Goal: Transaction & Acquisition: Subscribe to service/newsletter

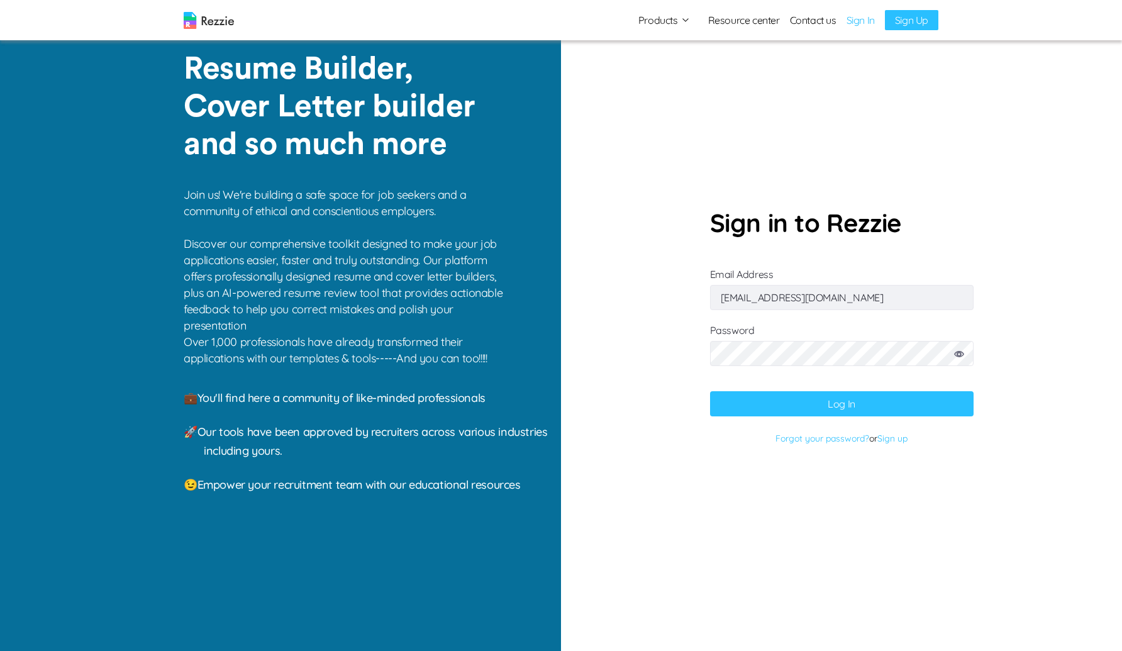
type input "devabdulbasid@gmail.com"
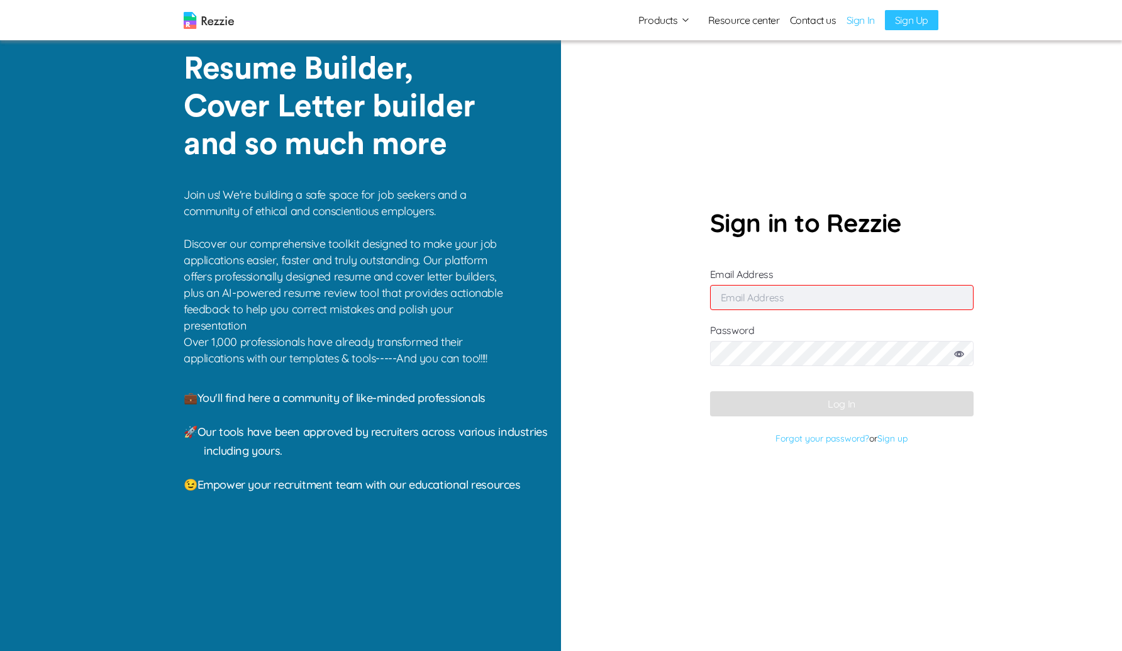
click at [894, 440] on link "Sign up" at bounding box center [893, 438] width 30 height 11
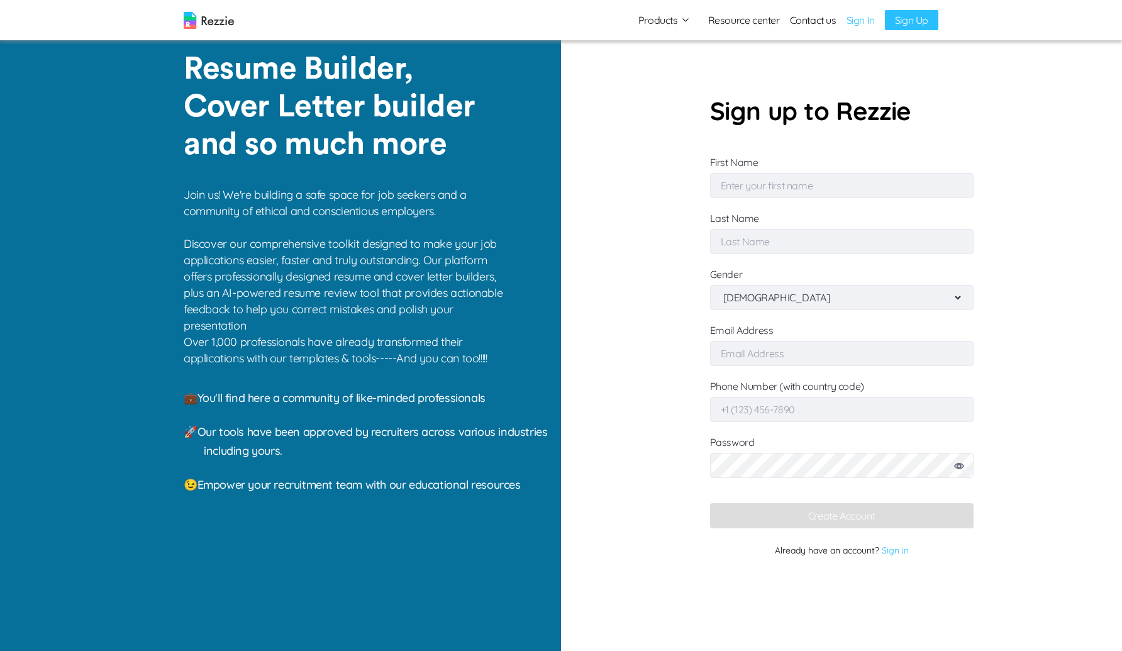
type input "Rhona"
type input "Taylor"
type input "gaku@mailinator.com"
type input "+1 (791) 176-7031"
select select "female"
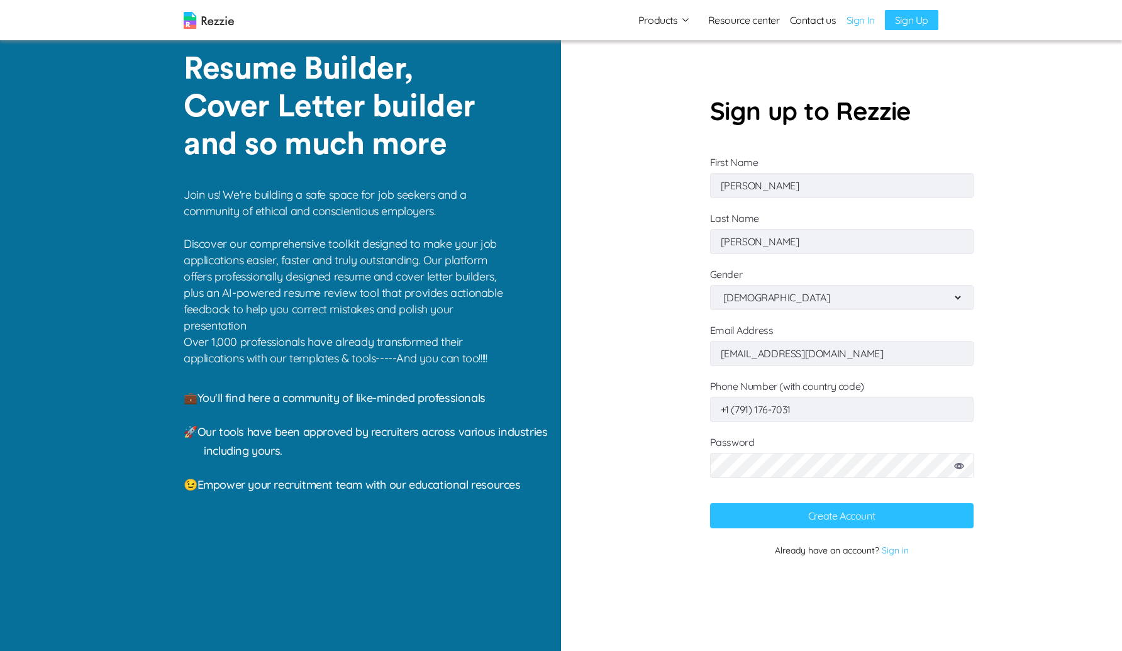
click at [815, 350] on input "gaku@mailinator.com" at bounding box center [842, 353] width 264 height 25
click at [961, 467] on icon at bounding box center [959, 466] width 10 height 6
click at [825, 352] on input "gaku@mailinator.com" at bounding box center [842, 353] width 264 height 25
click at [822, 513] on button "Create Account" at bounding box center [842, 515] width 264 height 25
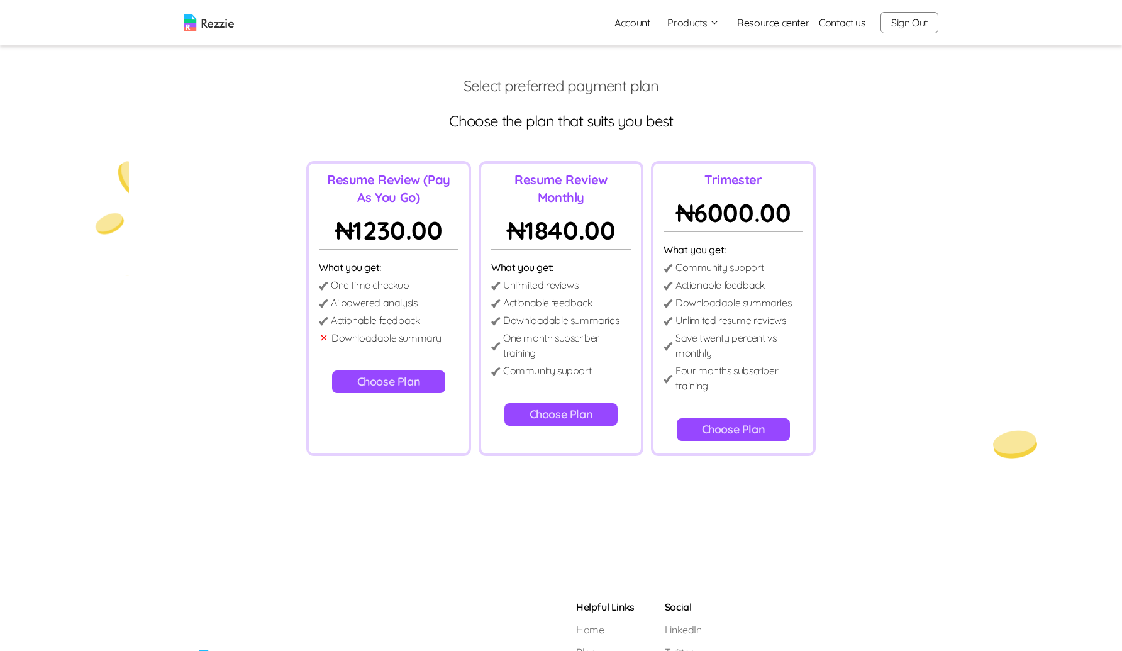
click at [720, 430] on button "Choose Plan" at bounding box center [734, 429] width 114 height 23
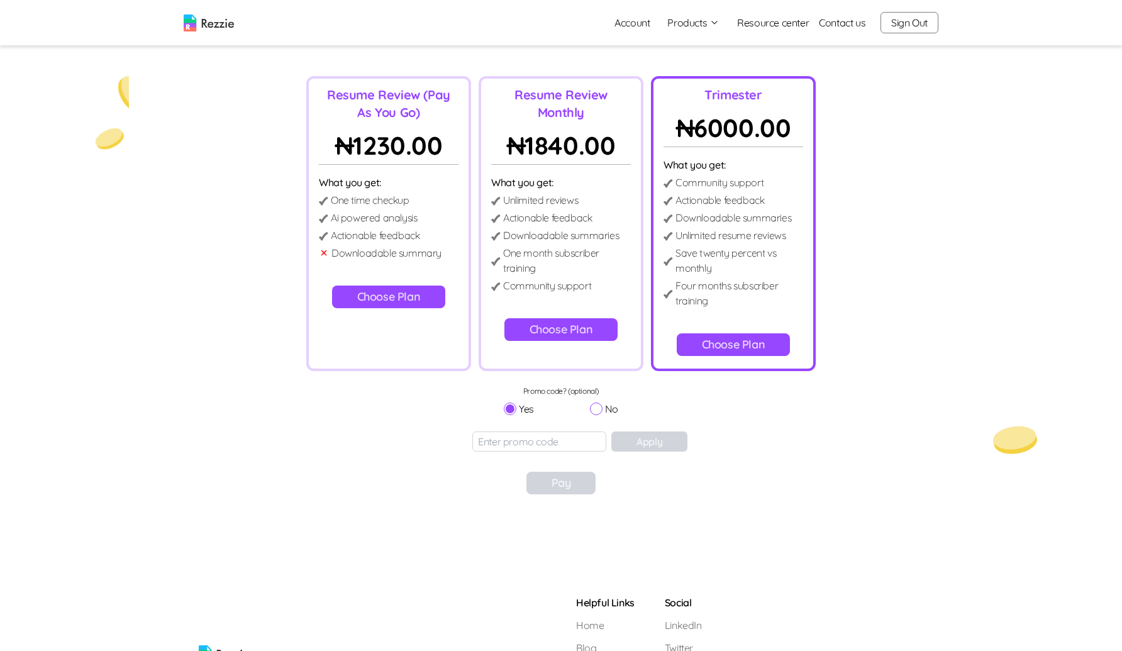
scroll to position [89, 0]
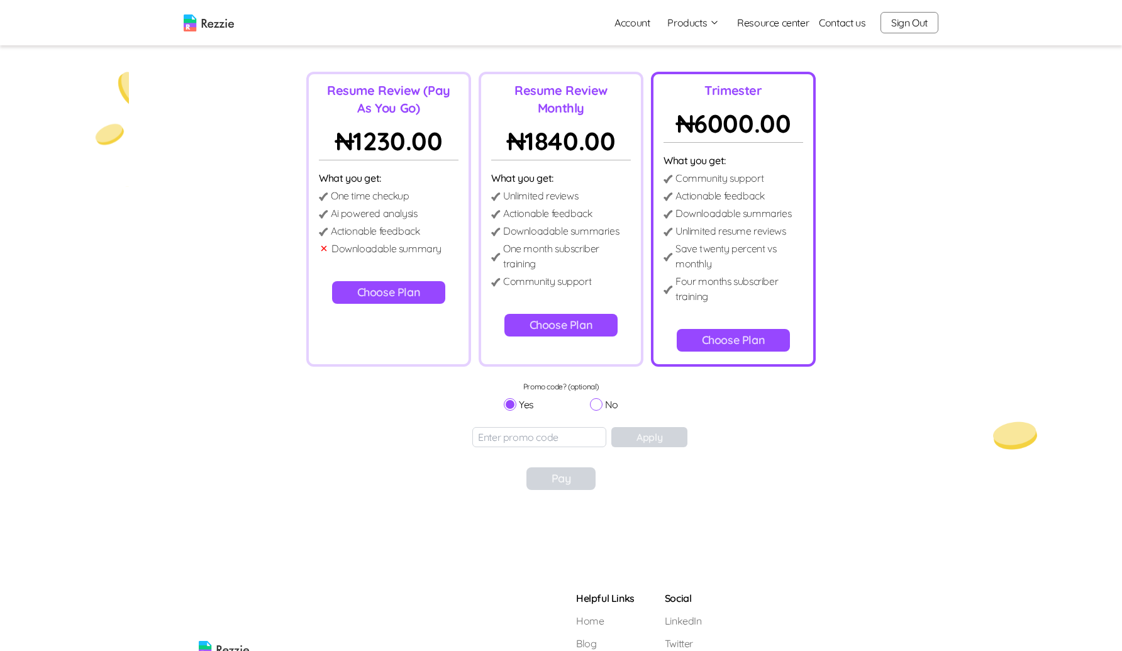
click at [598, 403] on input "No" at bounding box center [596, 404] width 13 height 13
radio input "true"
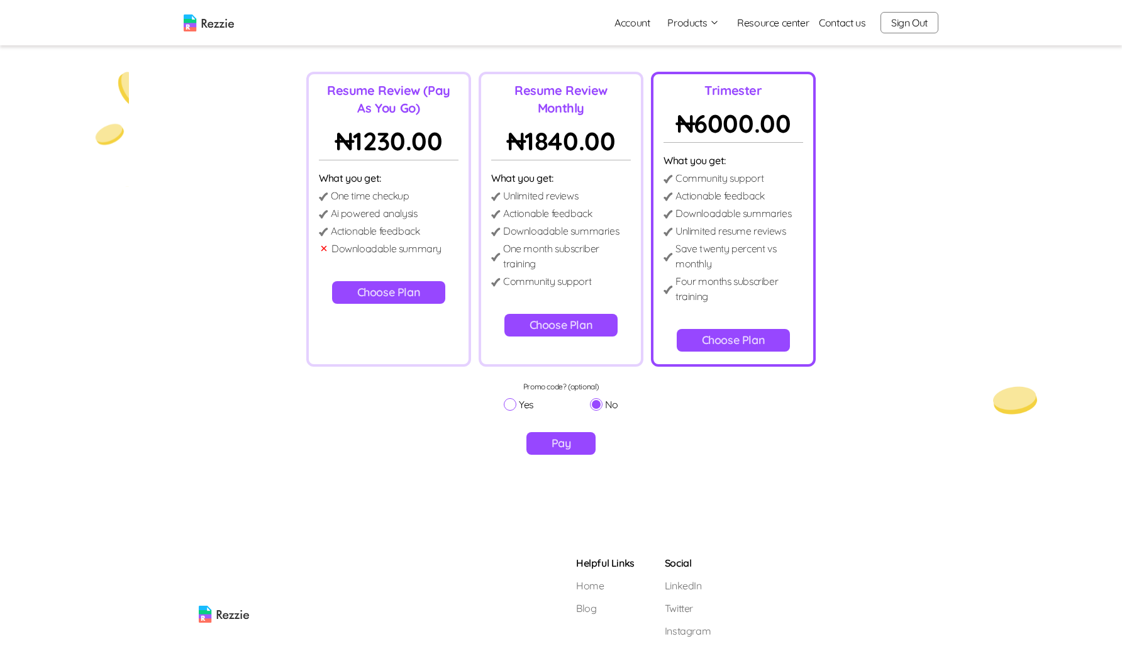
scroll to position [135, 0]
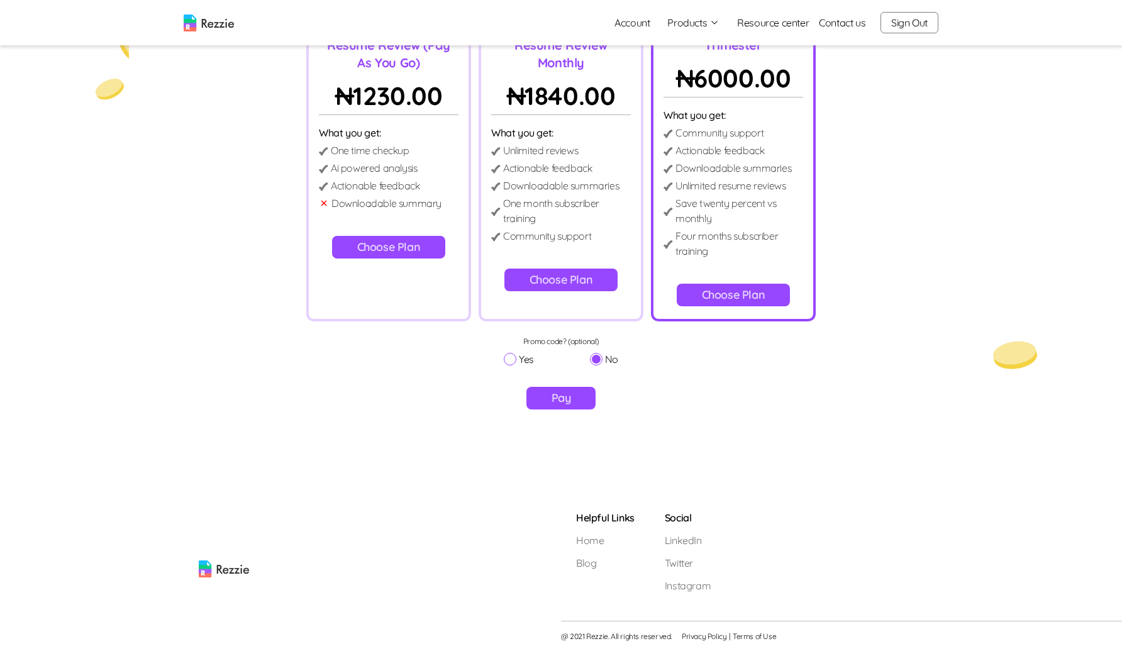
click at [559, 399] on button "Pay" at bounding box center [562, 398] width 70 height 23
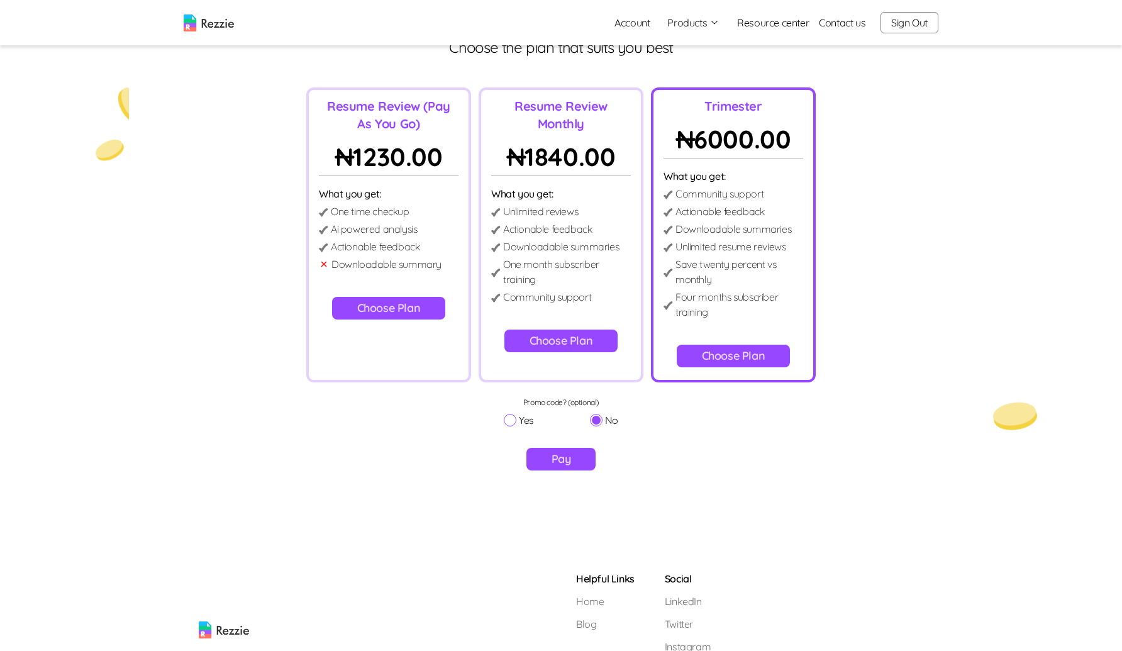
scroll to position [73, 0]
click at [631, 23] on link "Account" at bounding box center [632, 22] width 55 height 25
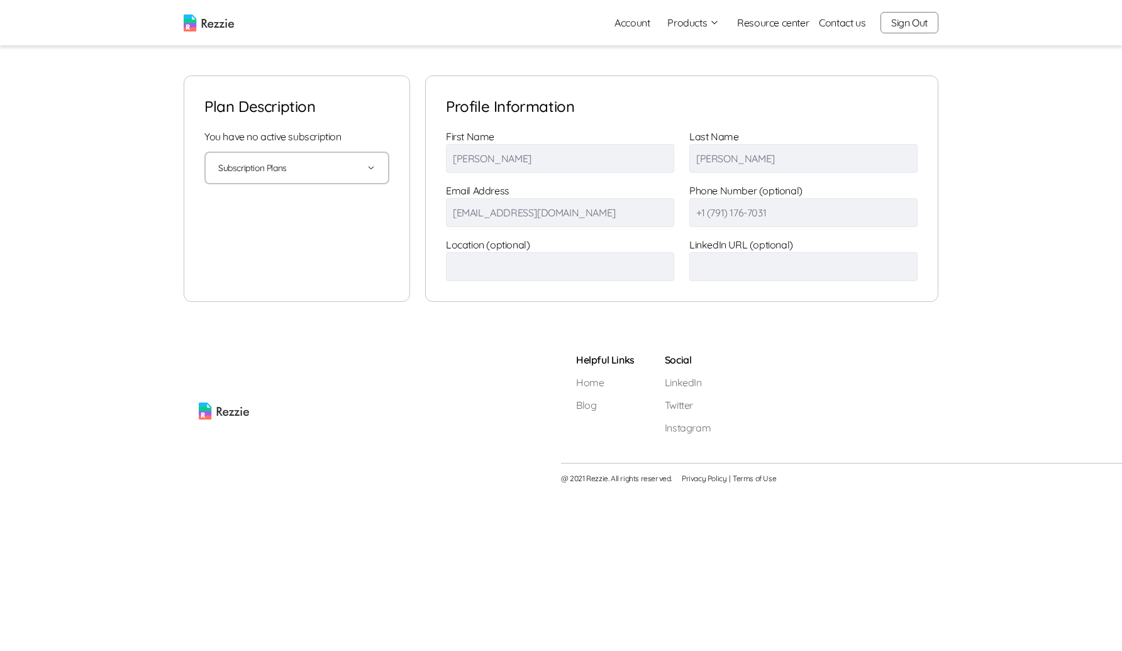
click at [210, 19] on img at bounding box center [209, 22] width 50 height 17
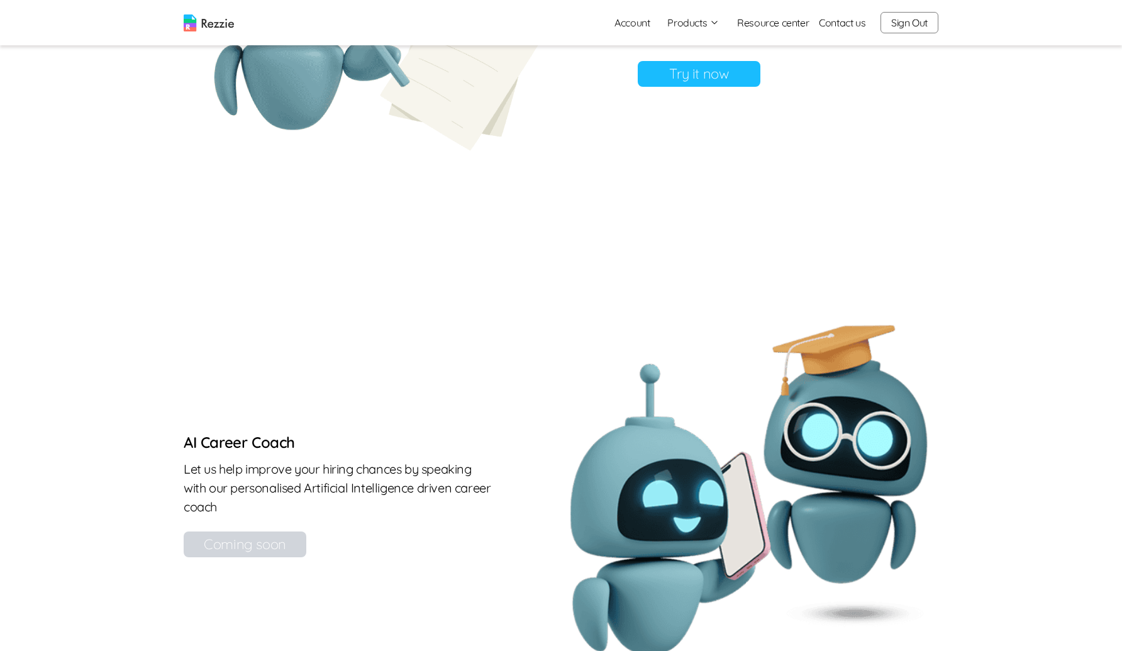
scroll to position [1161, 0]
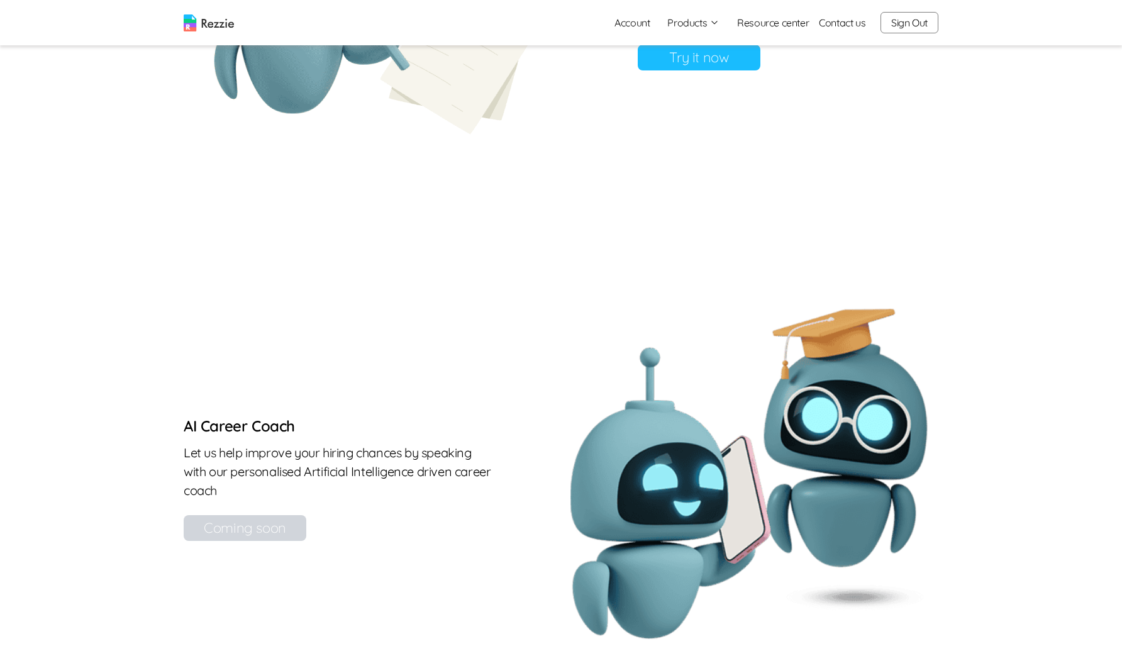
click at [696, 70] on link "Try it now" at bounding box center [699, 58] width 123 height 26
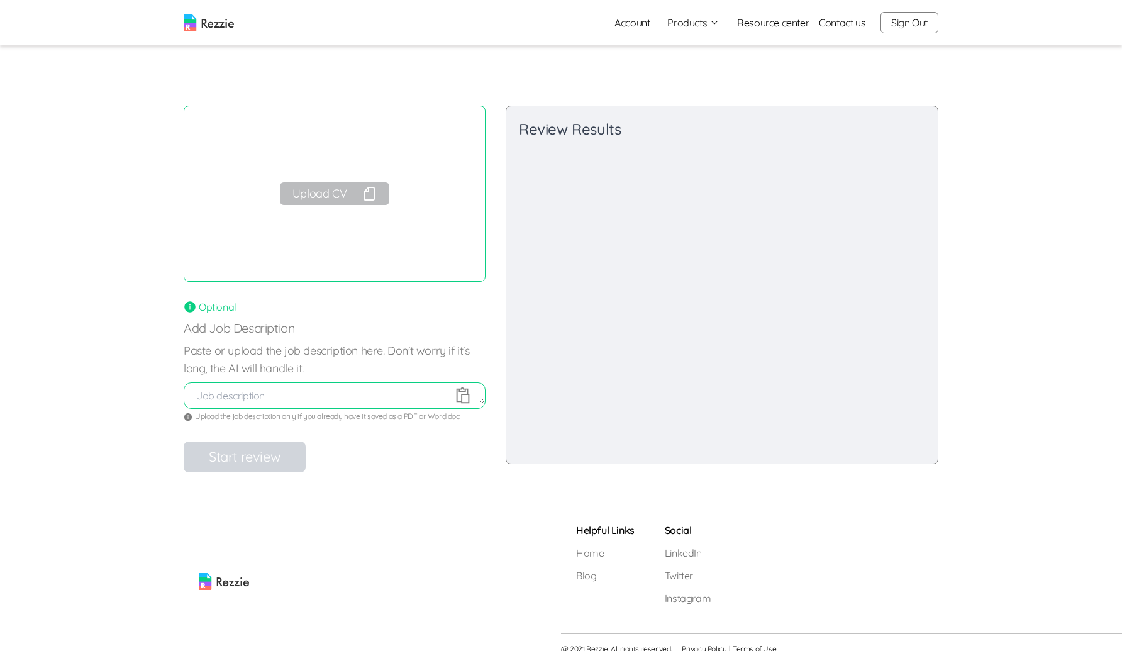
click at [338, 197] on button "Upload CV" at bounding box center [334, 193] width 109 height 23
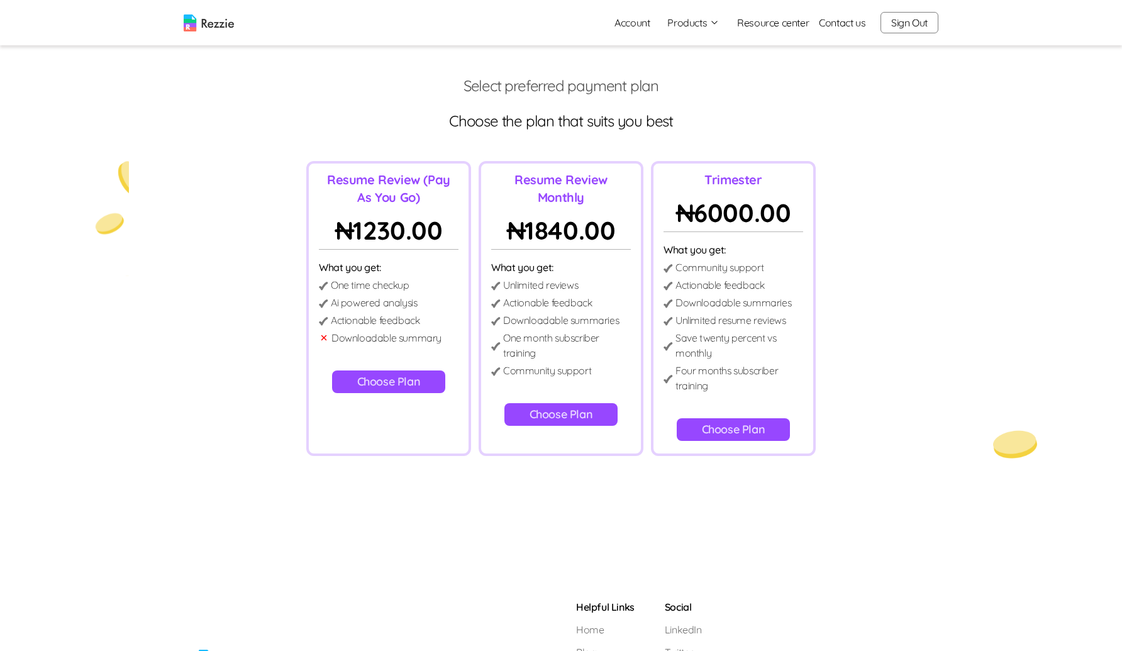
click at [539, 408] on button "Choose Plan" at bounding box center [562, 414] width 114 height 23
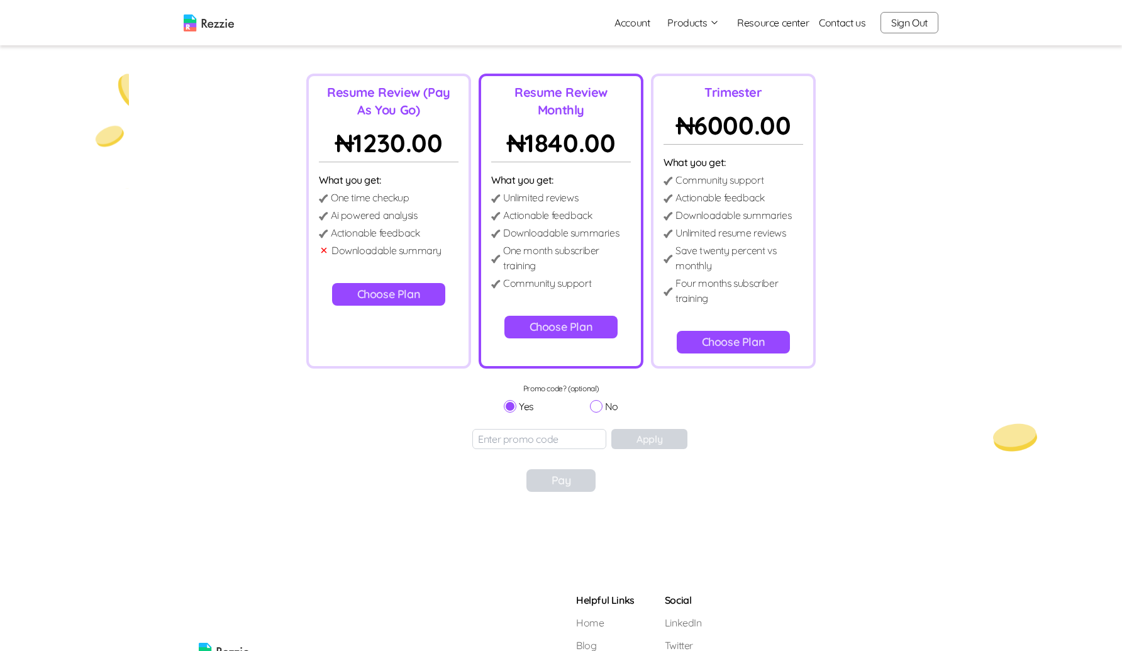
scroll to position [89, 0]
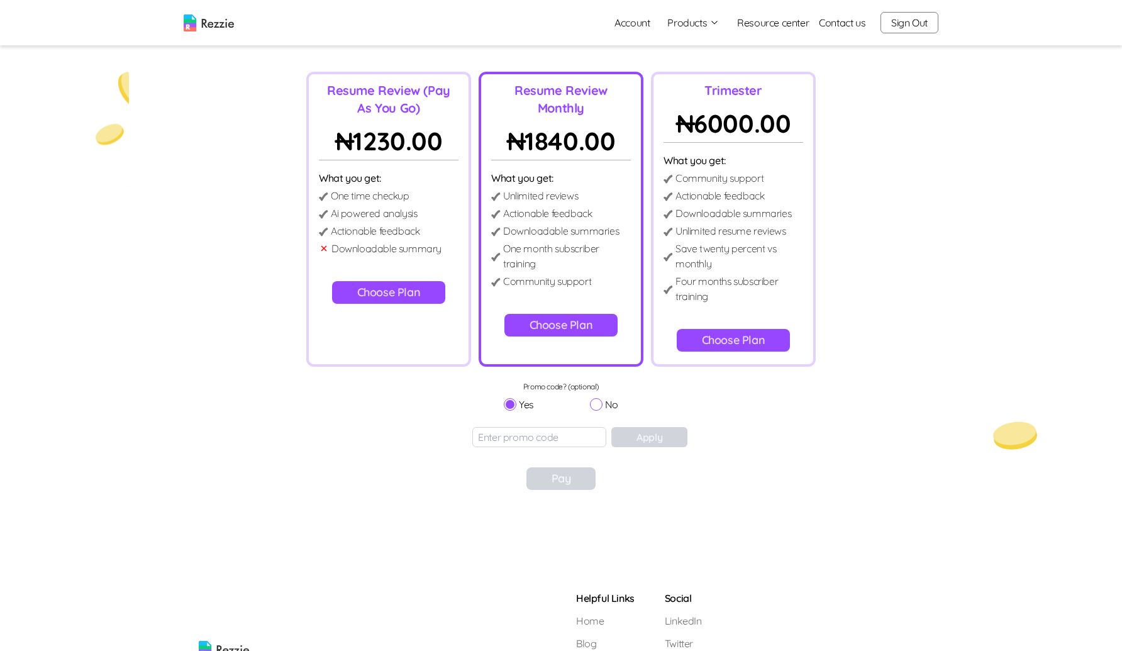
click at [598, 400] on input "No" at bounding box center [596, 404] width 13 height 13
radio input "true"
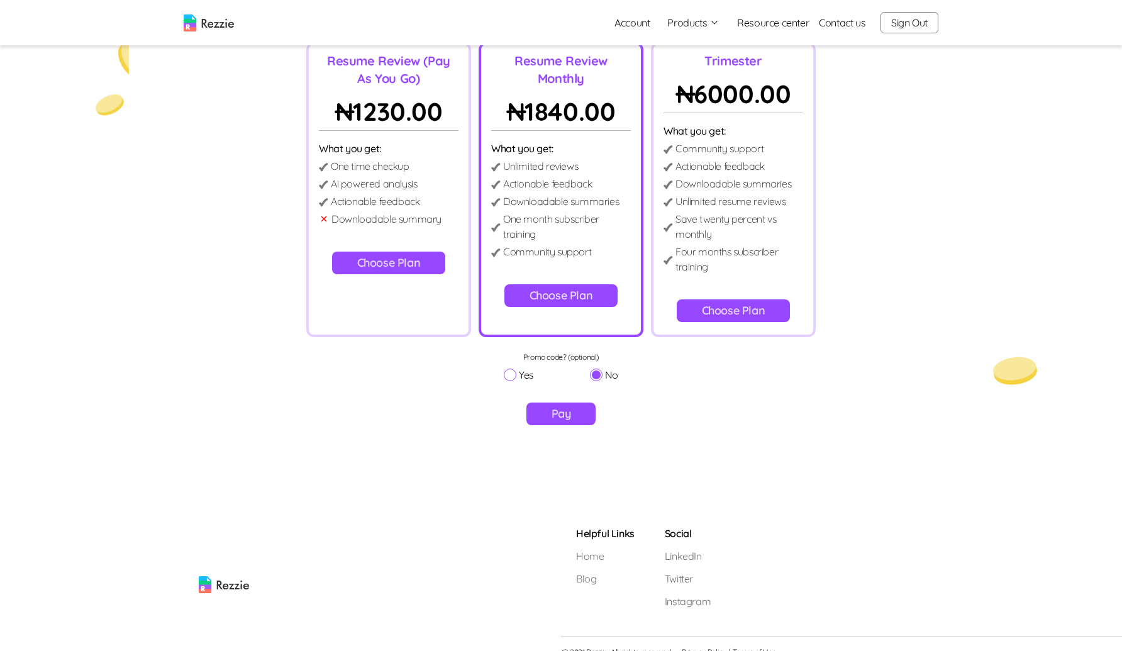
scroll to position [135, 0]
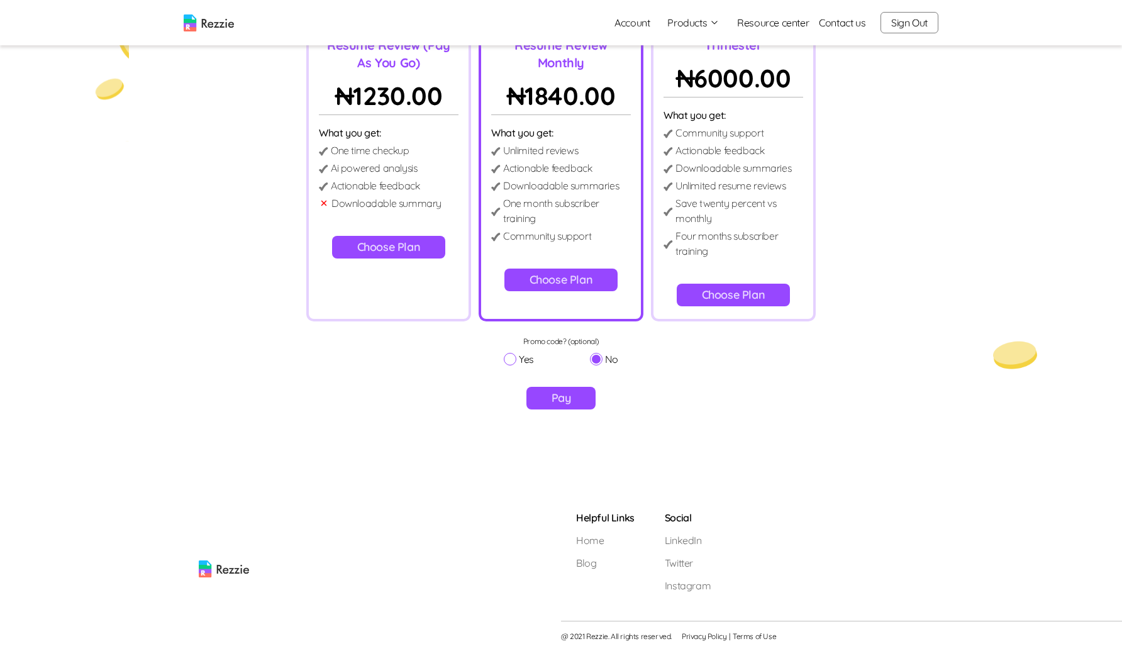
click at [571, 402] on button "Pay" at bounding box center [562, 398] width 70 height 23
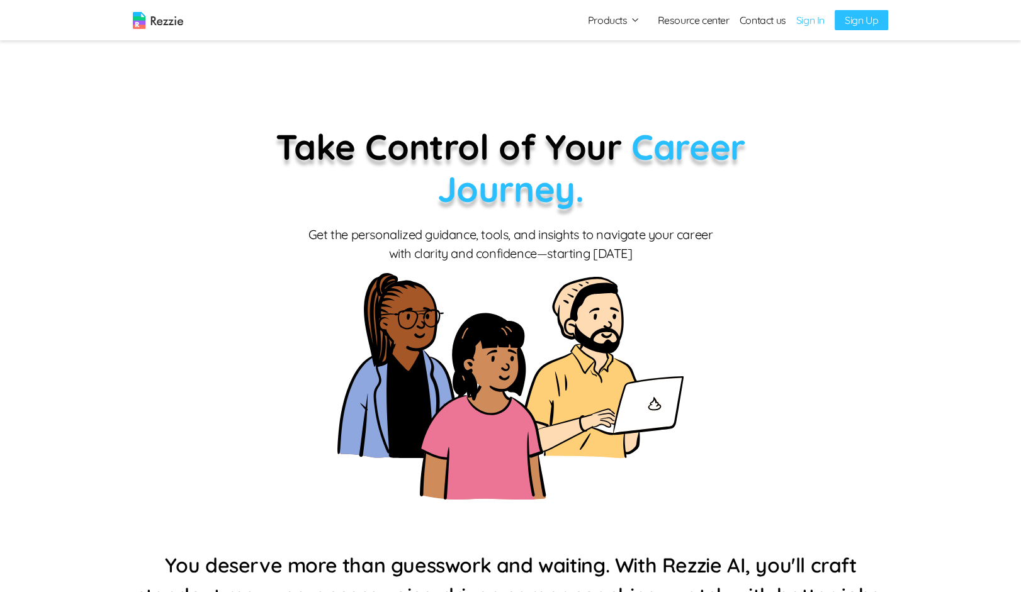
click at [810, 20] on link "Sign In" at bounding box center [810, 20] width 28 height 15
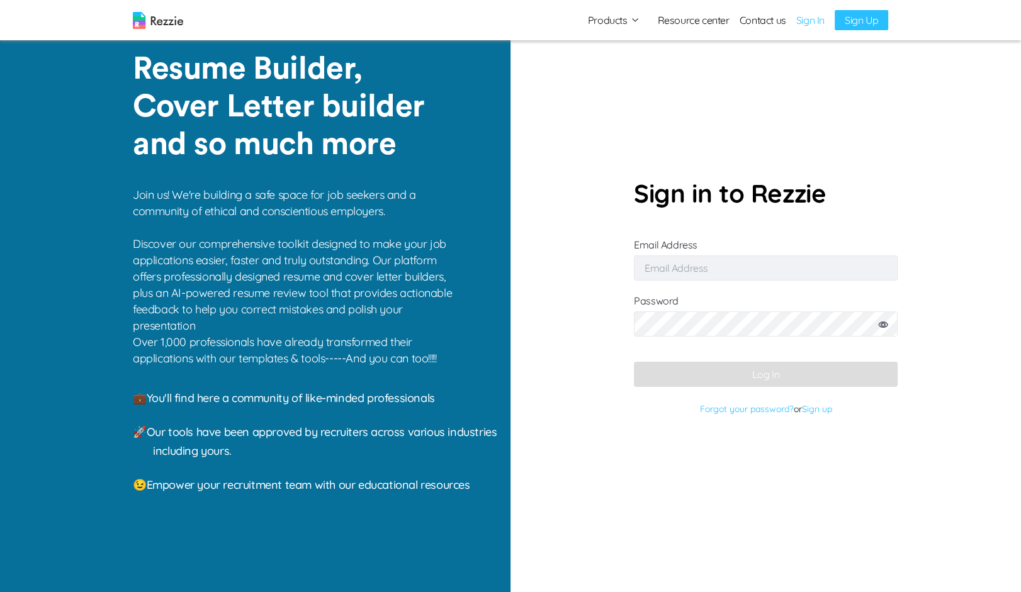
type input "xicubew@mailinator.com"
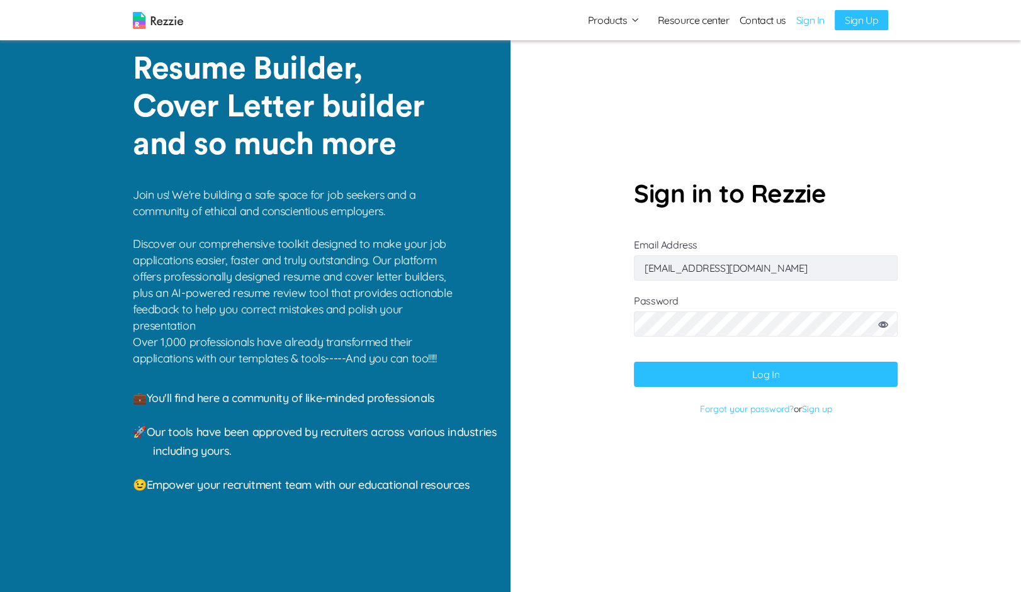
click at [883, 323] on icon at bounding box center [883, 325] width 10 height 6
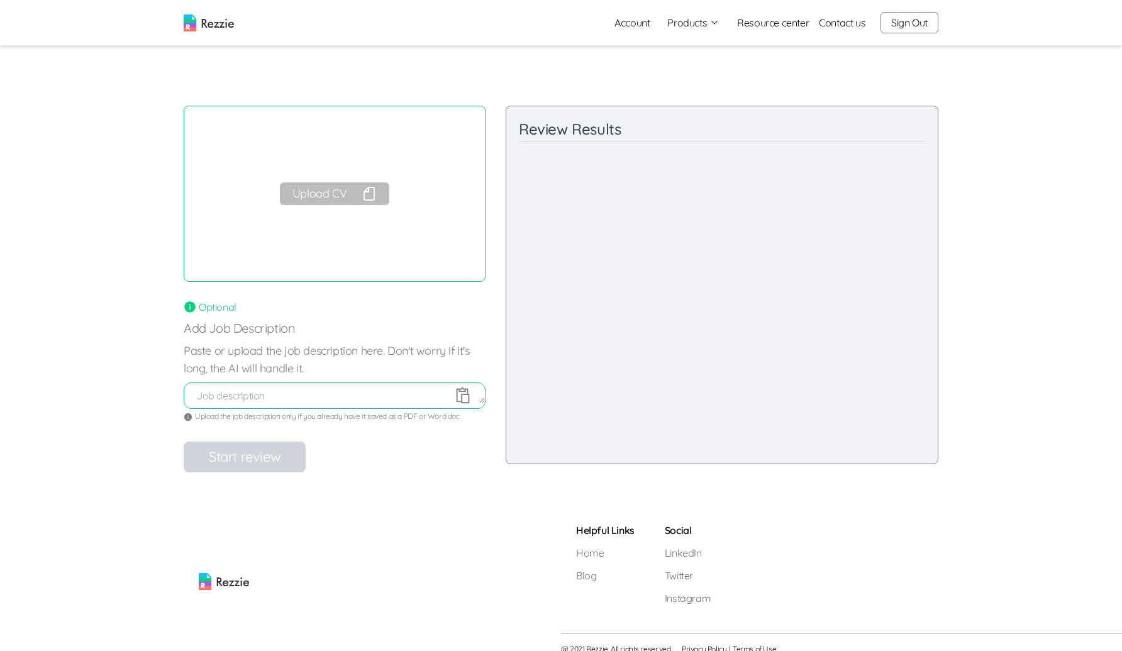
click at [347, 195] on button "Upload CV" at bounding box center [334, 193] width 109 height 23
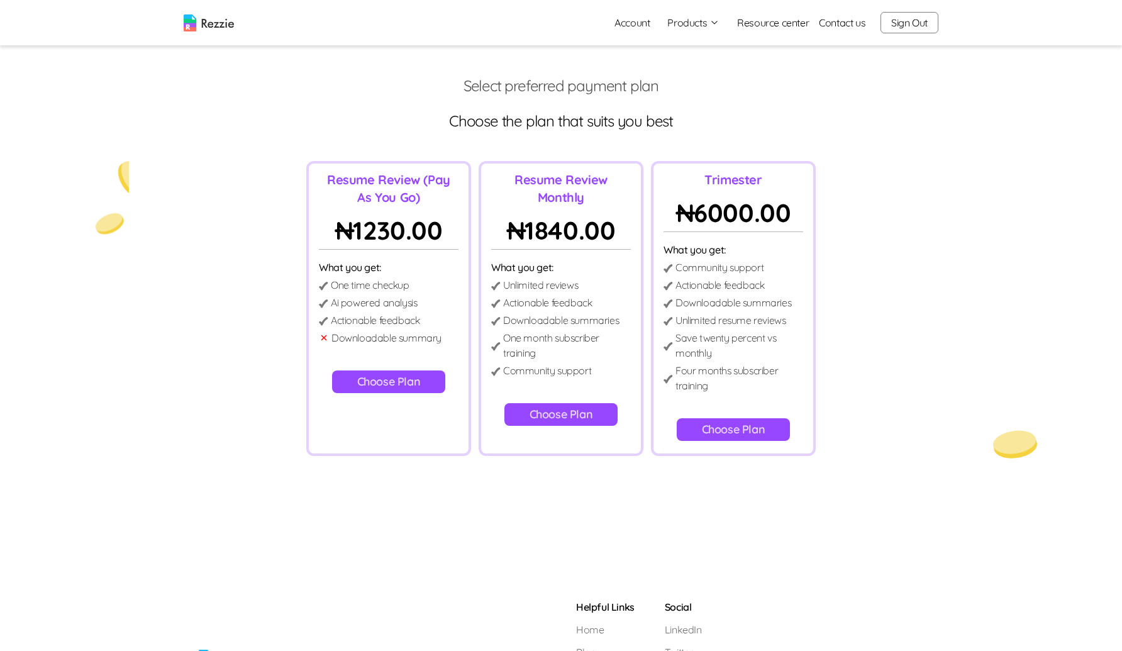
drag, startPoint x: 557, startPoint y: 414, endPoint x: 588, endPoint y: 523, distance: 113.1
click at [590, 532] on div "Select preferred payment plan Choose the plan that suits you best Resume Review…" at bounding box center [561, 313] width 1122 height 474
click at [434, 383] on button "Choose Plan" at bounding box center [389, 382] width 114 height 23
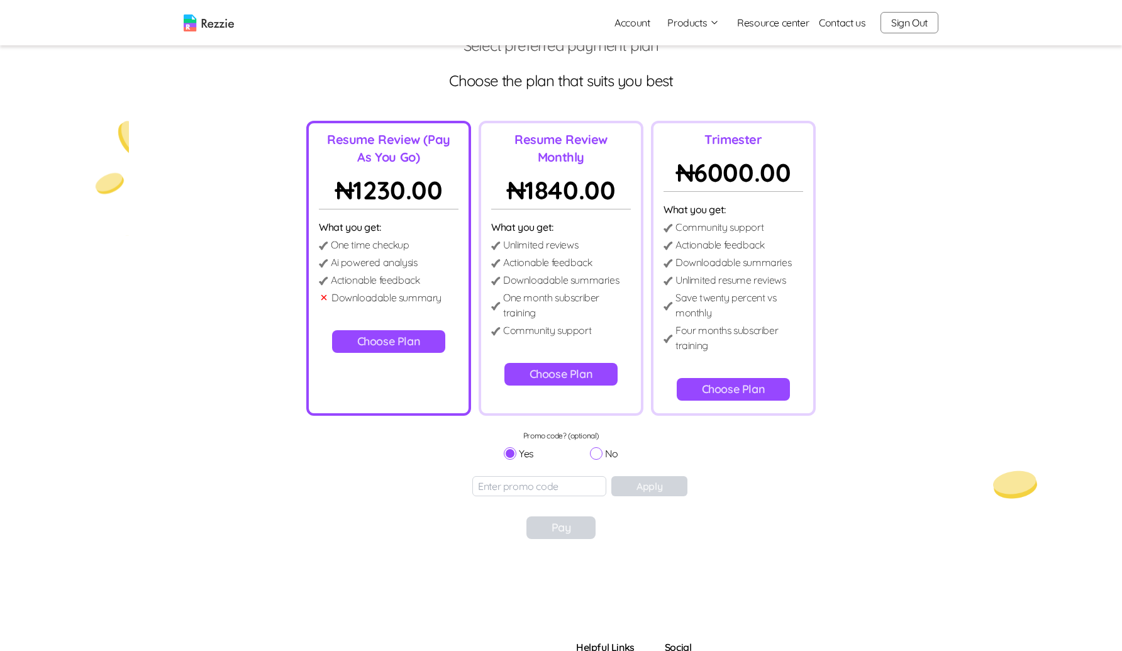
scroll to position [89, 0]
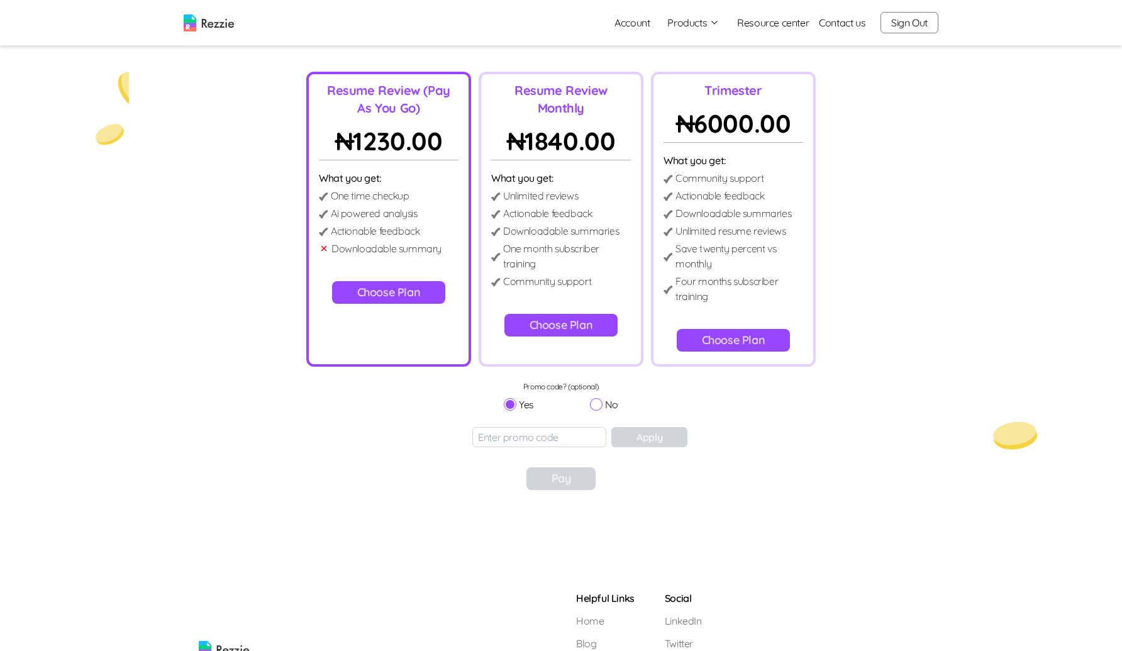
click at [595, 403] on input "No" at bounding box center [596, 404] width 13 height 13
radio input "true"
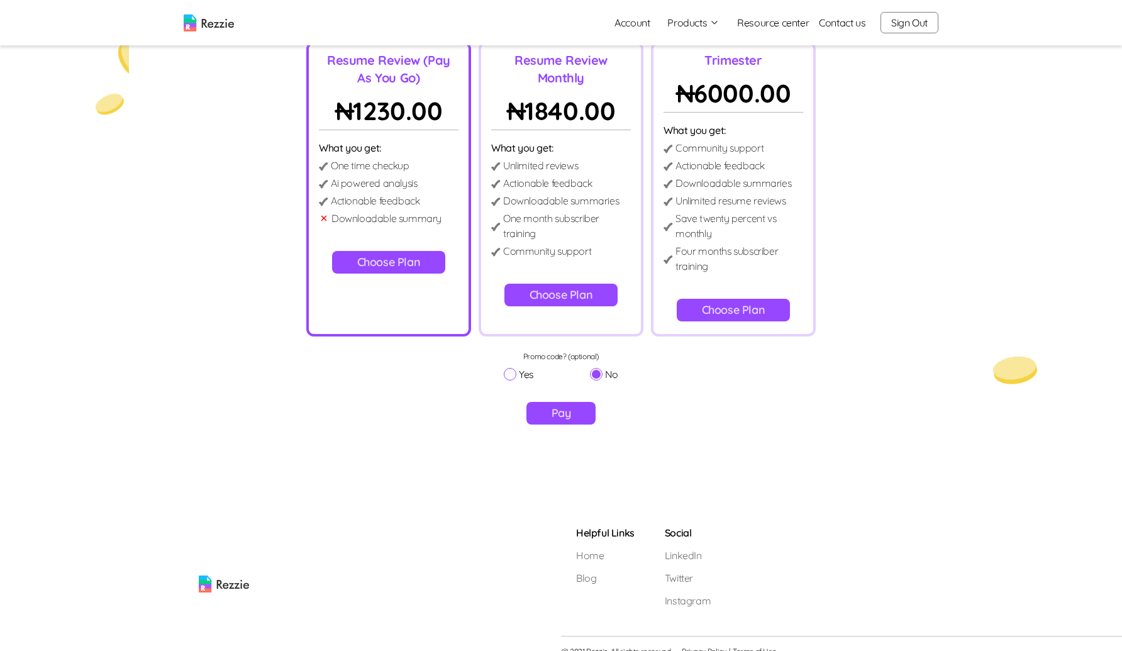
scroll to position [135, 0]
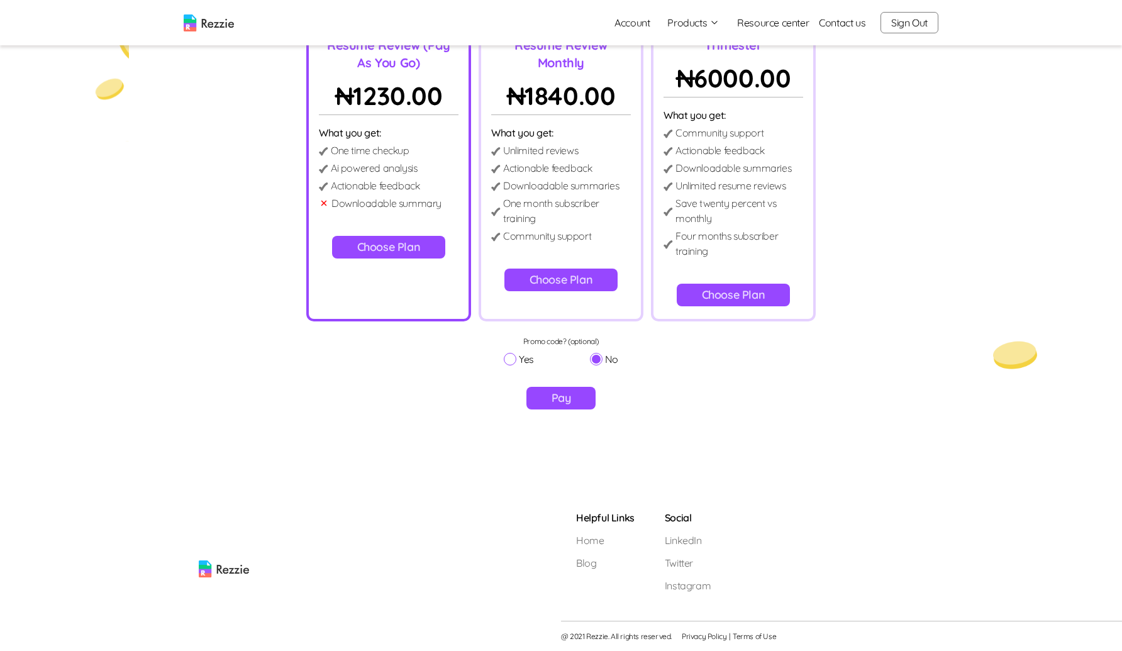
click at [558, 398] on button "Pay" at bounding box center [562, 398] width 70 height 23
click at [549, 283] on button "Choose Plan" at bounding box center [562, 280] width 114 height 23
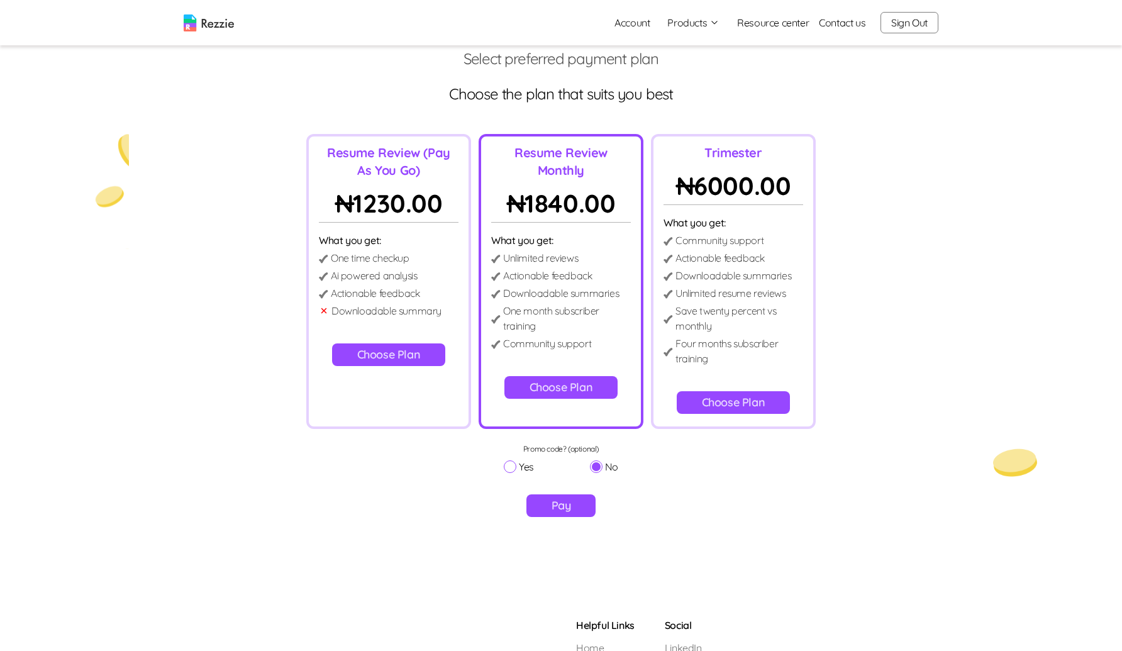
scroll to position [0, 0]
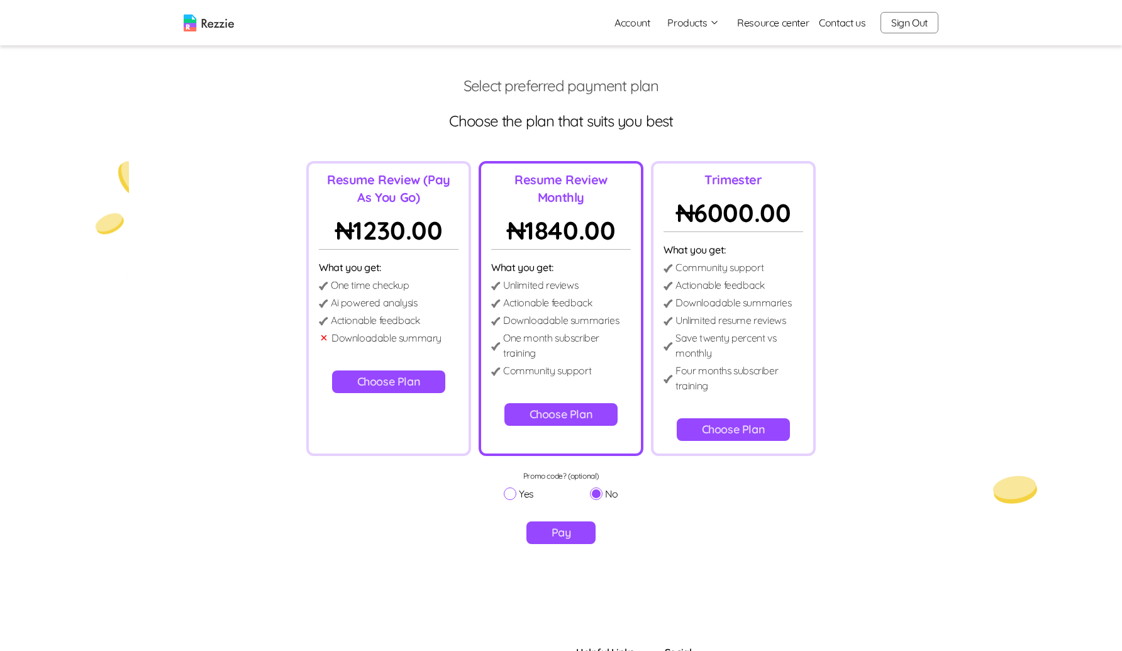
click at [569, 535] on button "Pay" at bounding box center [562, 533] width 70 height 23
click at [382, 380] on button "Choose Plan" at bounding box center [389, 382] width 114 height 23
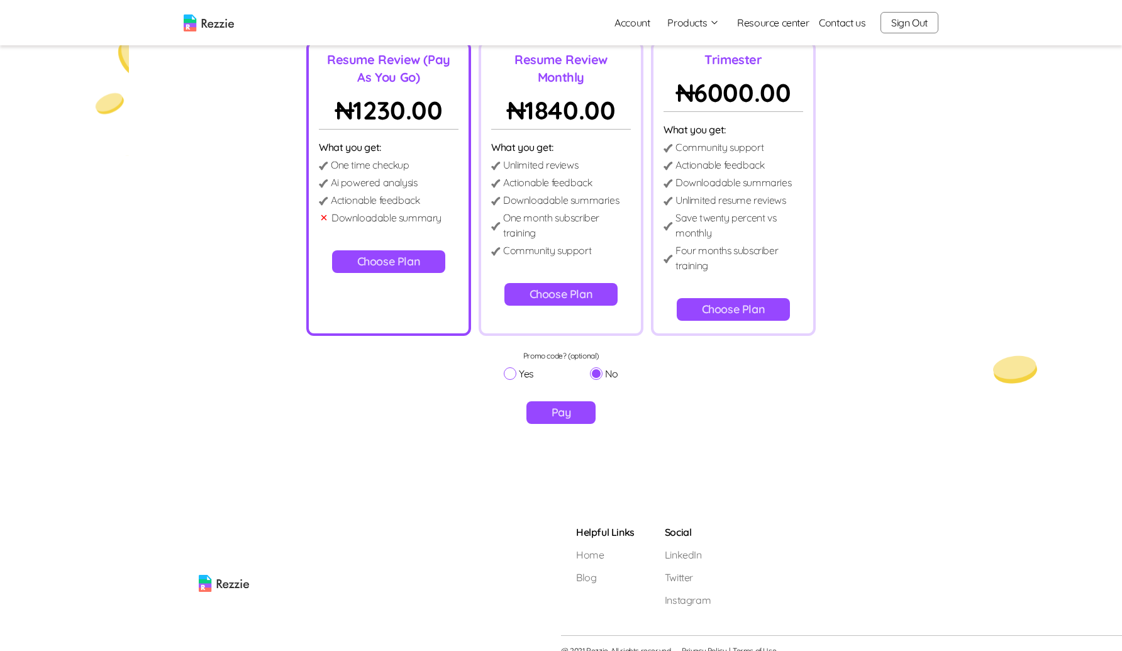
scroll to position [135, 0]
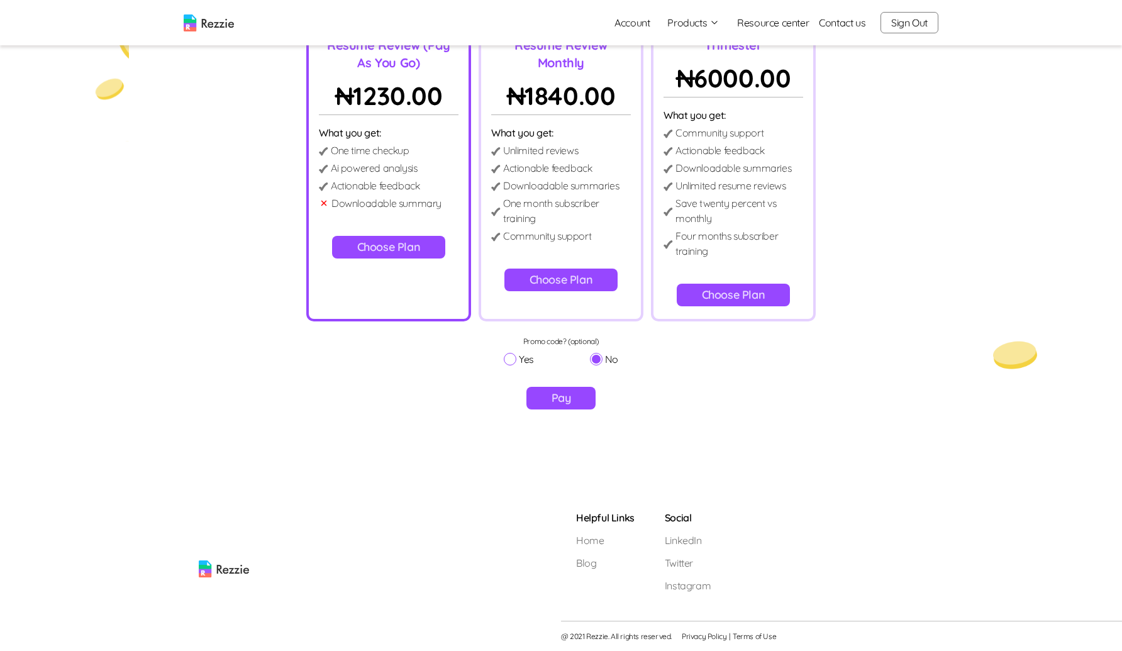
click at [564, 401] on button "Pay" at bounding box center [562, 398] width 70 height 23
click at [671, 155] on img at bounding box center [668, 151] width 9 height 8
click at [692, 161] on p "Downloadable summaries" at bounding box center [734, 167] width 116 height 15
click at [715, 288] on button "Choose Plan" at bounding box center [734, 295] width 114 height 23
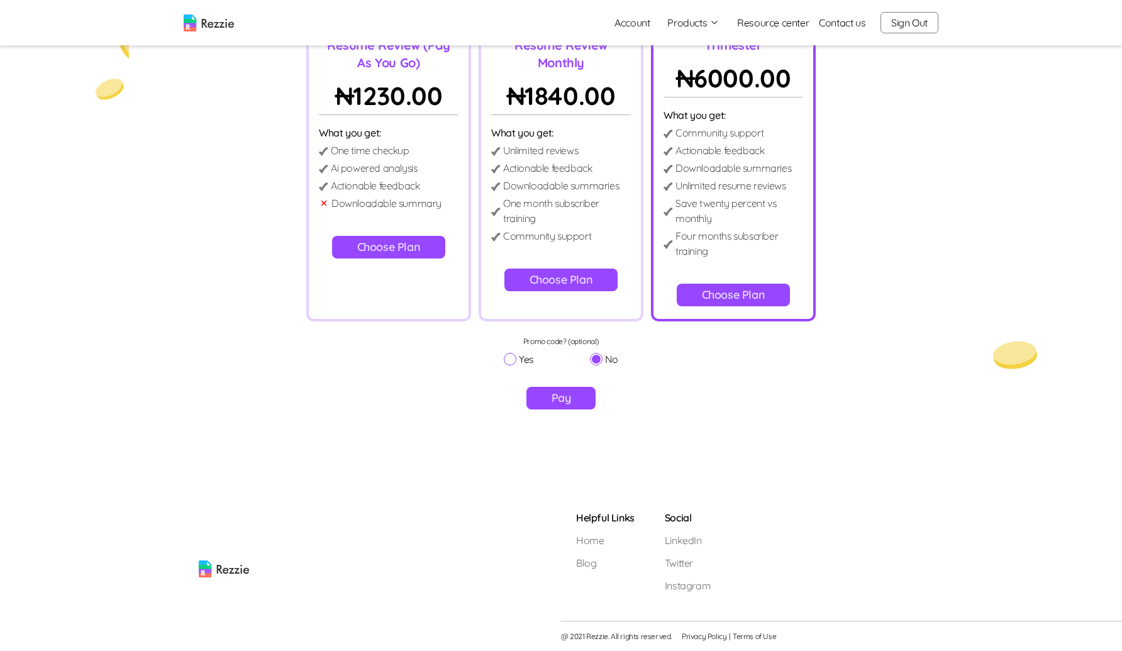
click at [513, 358] on input "Yes" at bounding box center [510, 359] width 13 height 13
radio input "true"
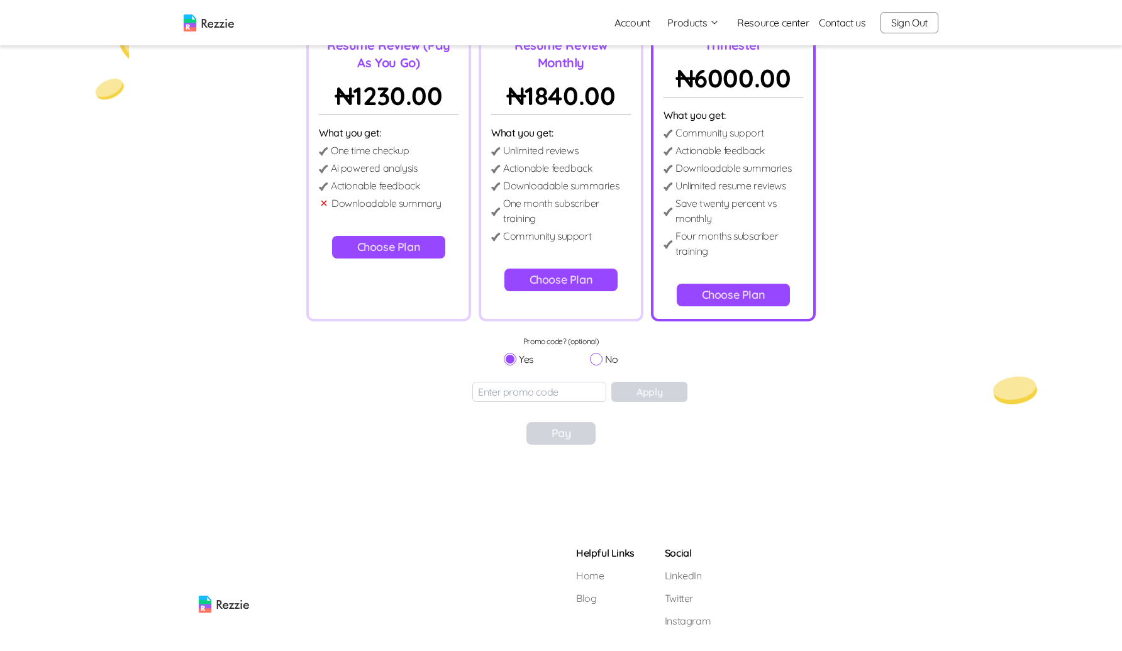
click at [595, 355] on input "No" at bounding box center [596, 359] width 13 height 13
radio input "true"
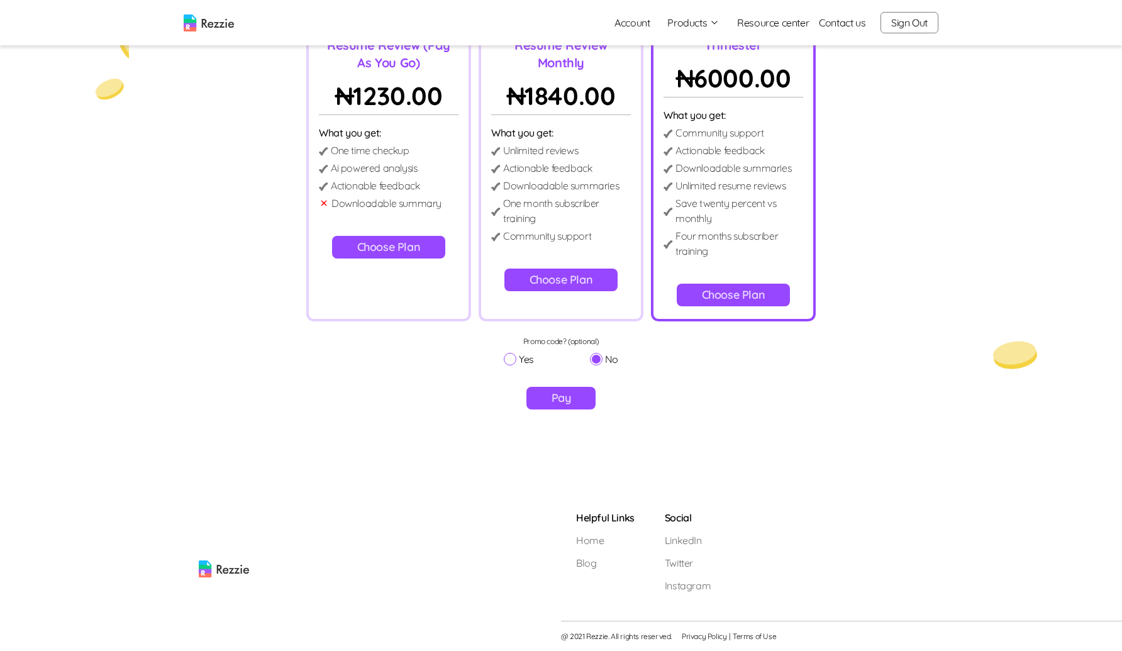
click at [561, 397] on button "Pay" at bounding box center [562, 398] width 70 height 23
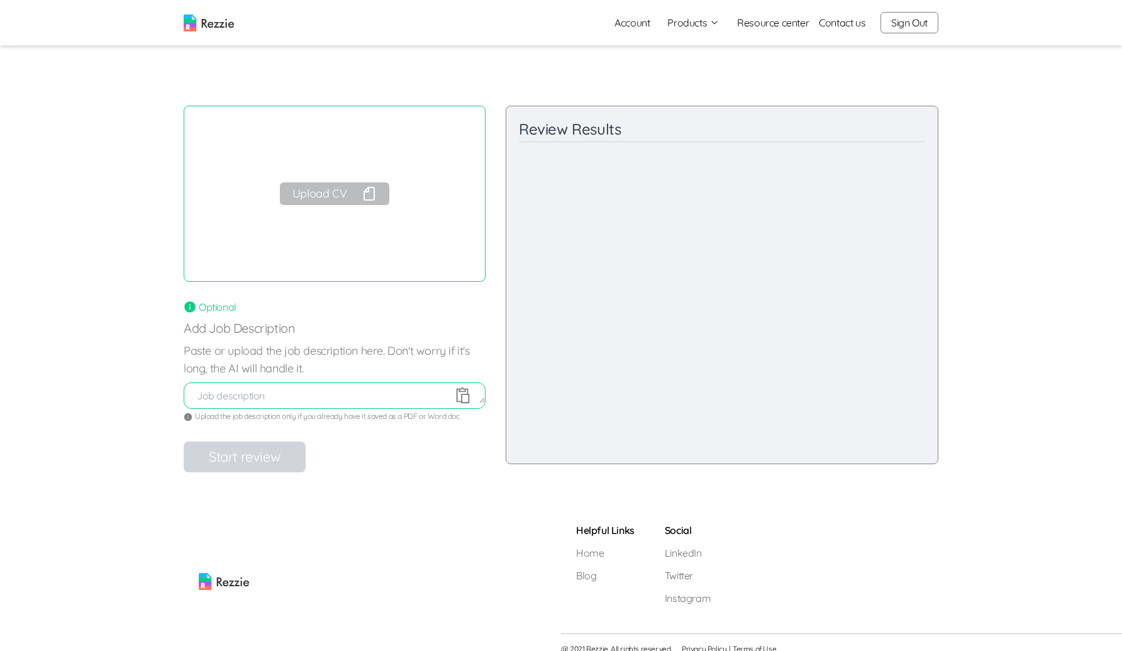
click at [307, 193] on button "Upload CV" at bounding box center [334, 193] width 109 height 23
click at [328, 198] on button "Upload CV" at bounding box center [334, 193] width 109 height 23
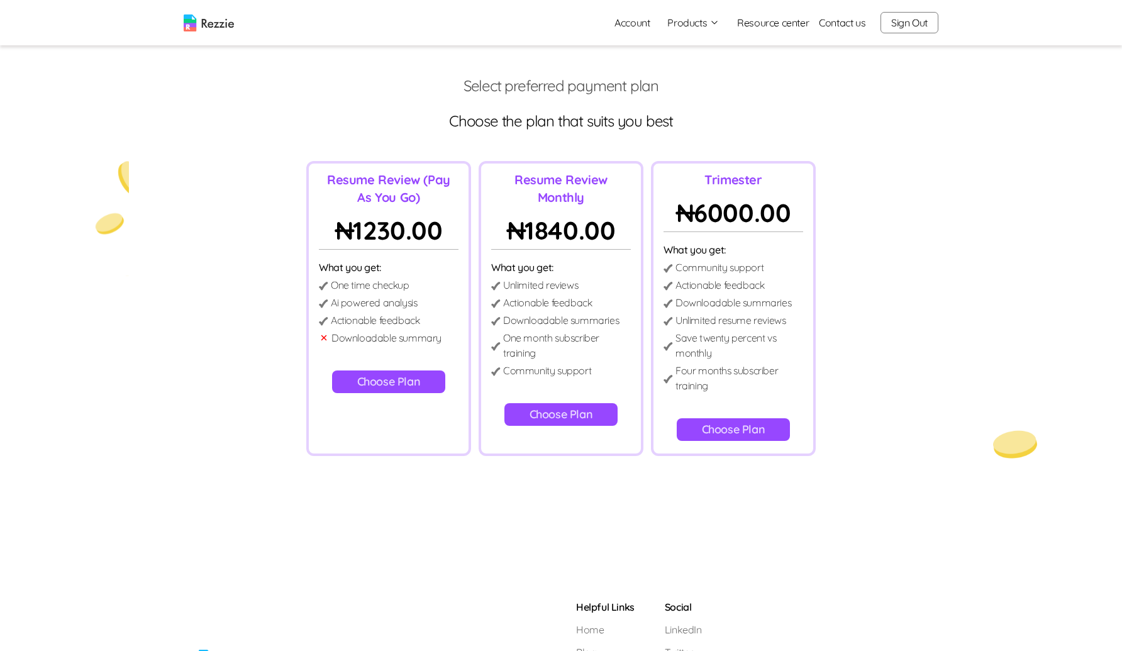
click at [579, 407] on button "Choose Plan" at bounding box center [562, 414] width 114 height 23
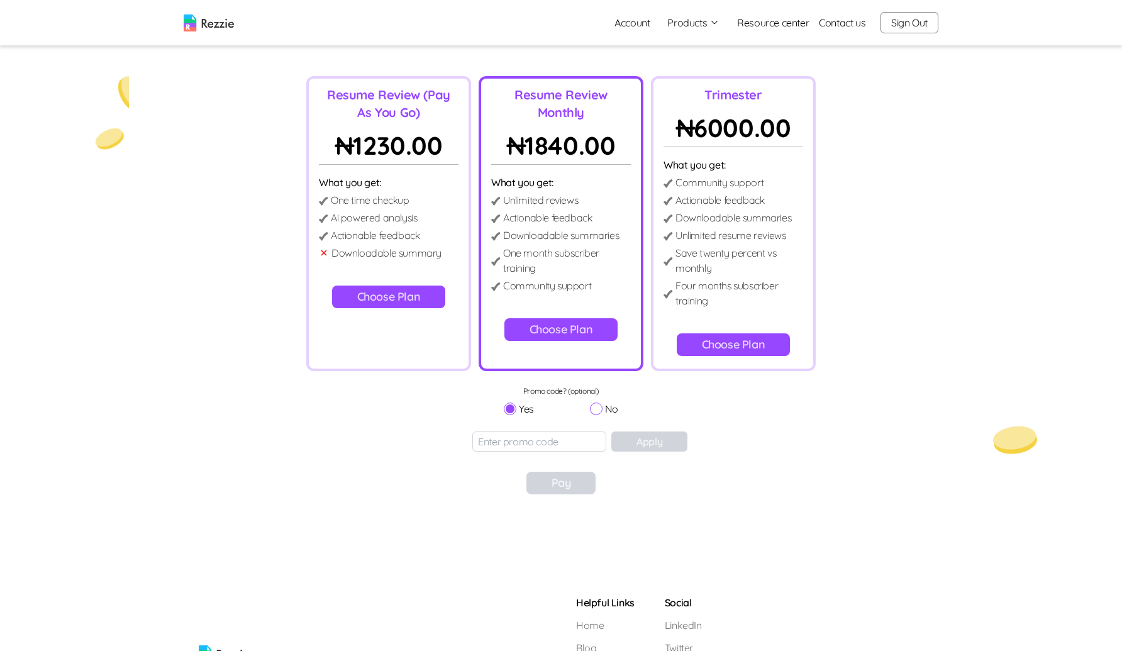
scroll to position [89, 0]
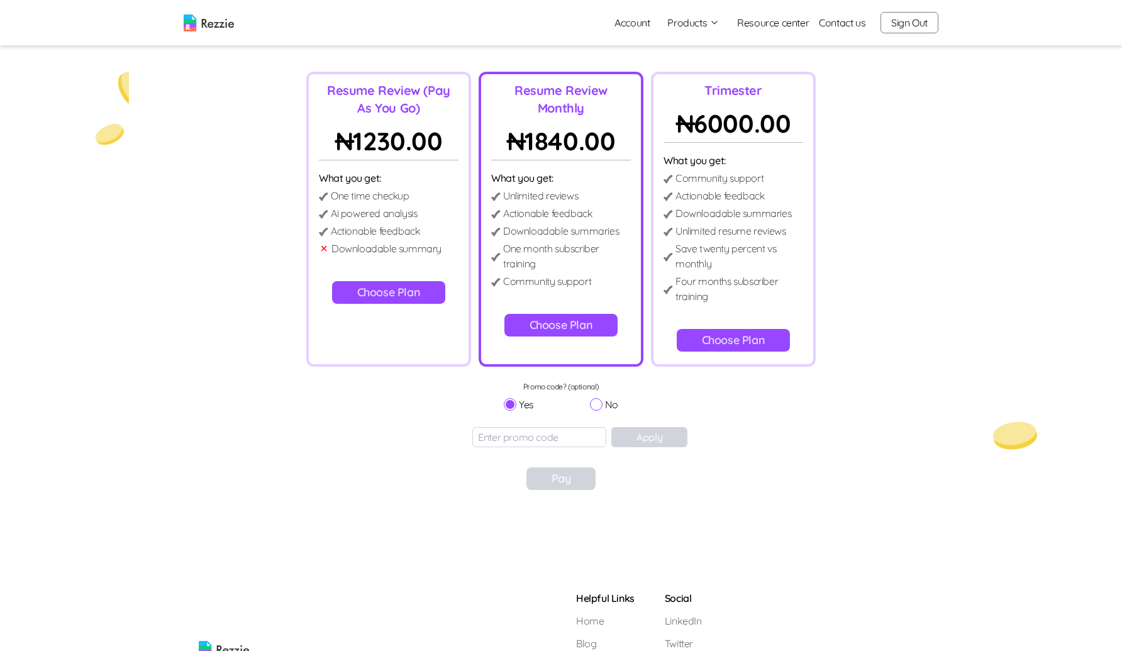
click at [602, 408] on label "No" at bounding box center [604, 404] width 28 height 15
click at [602, 408] on input "No" at bounding box center [596, 404] width 13 height 13
radio input "true"
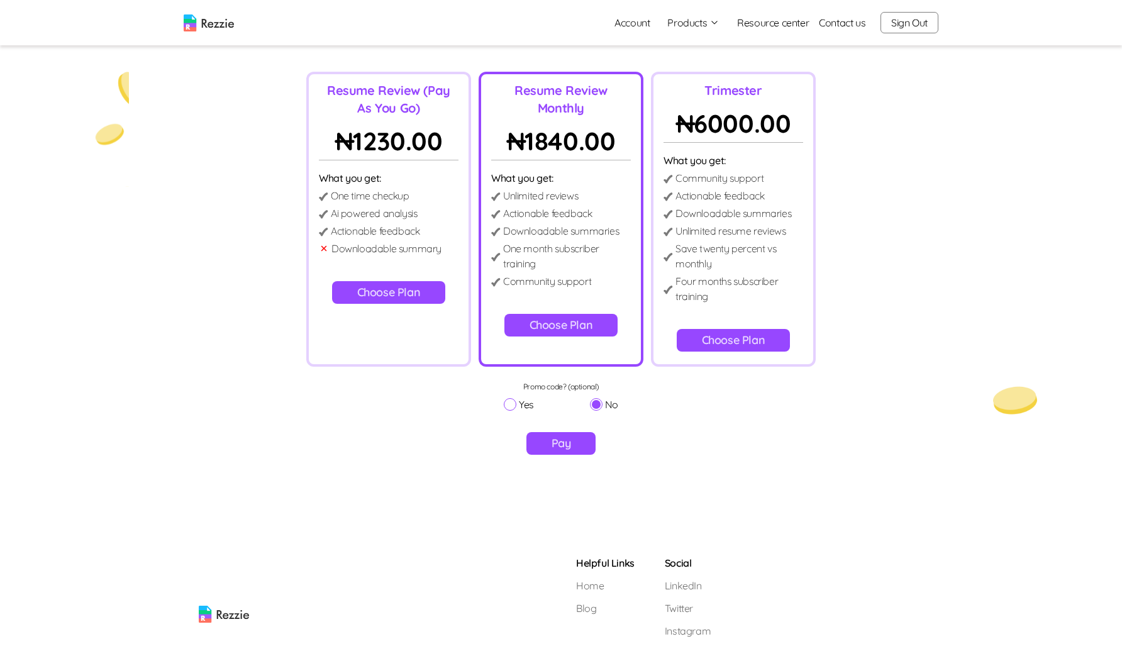
scroll to position [135, 0]
